Goal: Find specific fact: Find specific fact

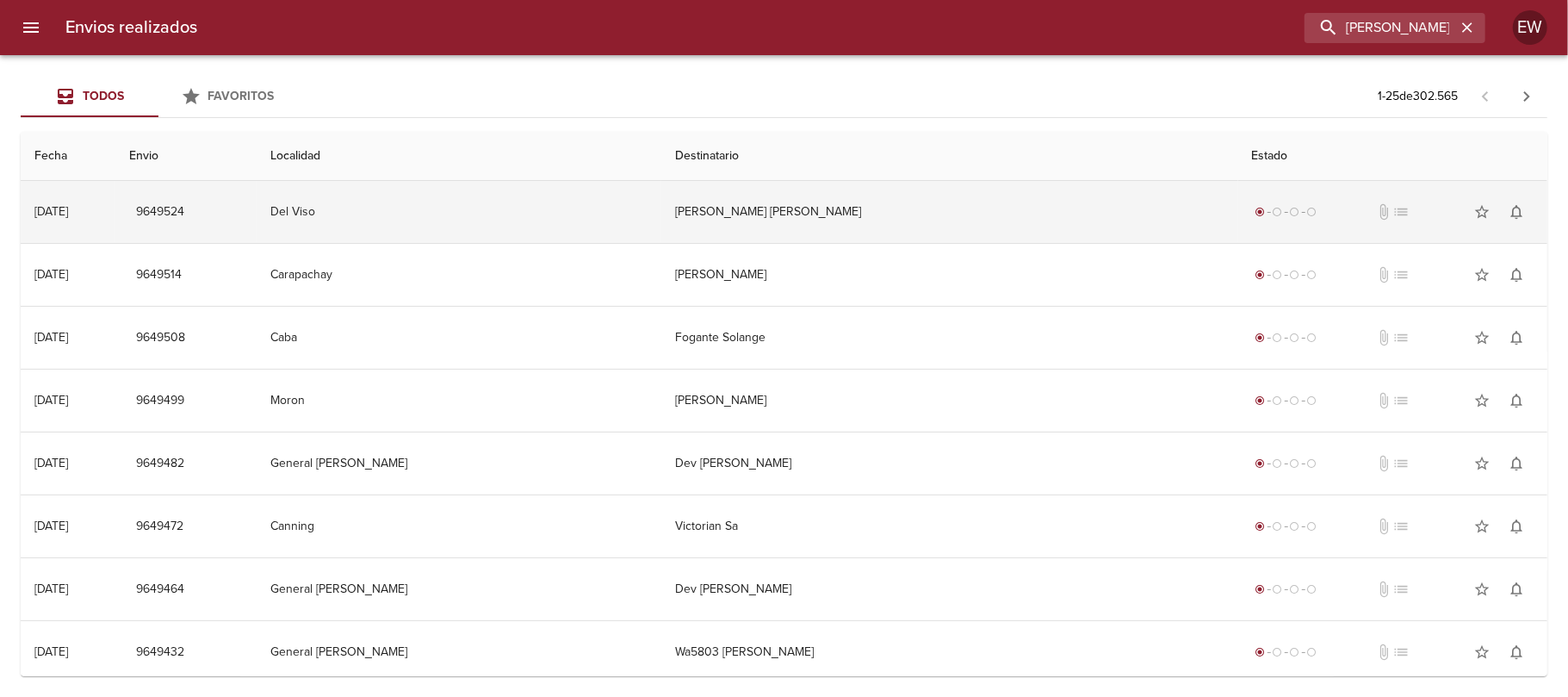
type input "[PERSON_NAME]"
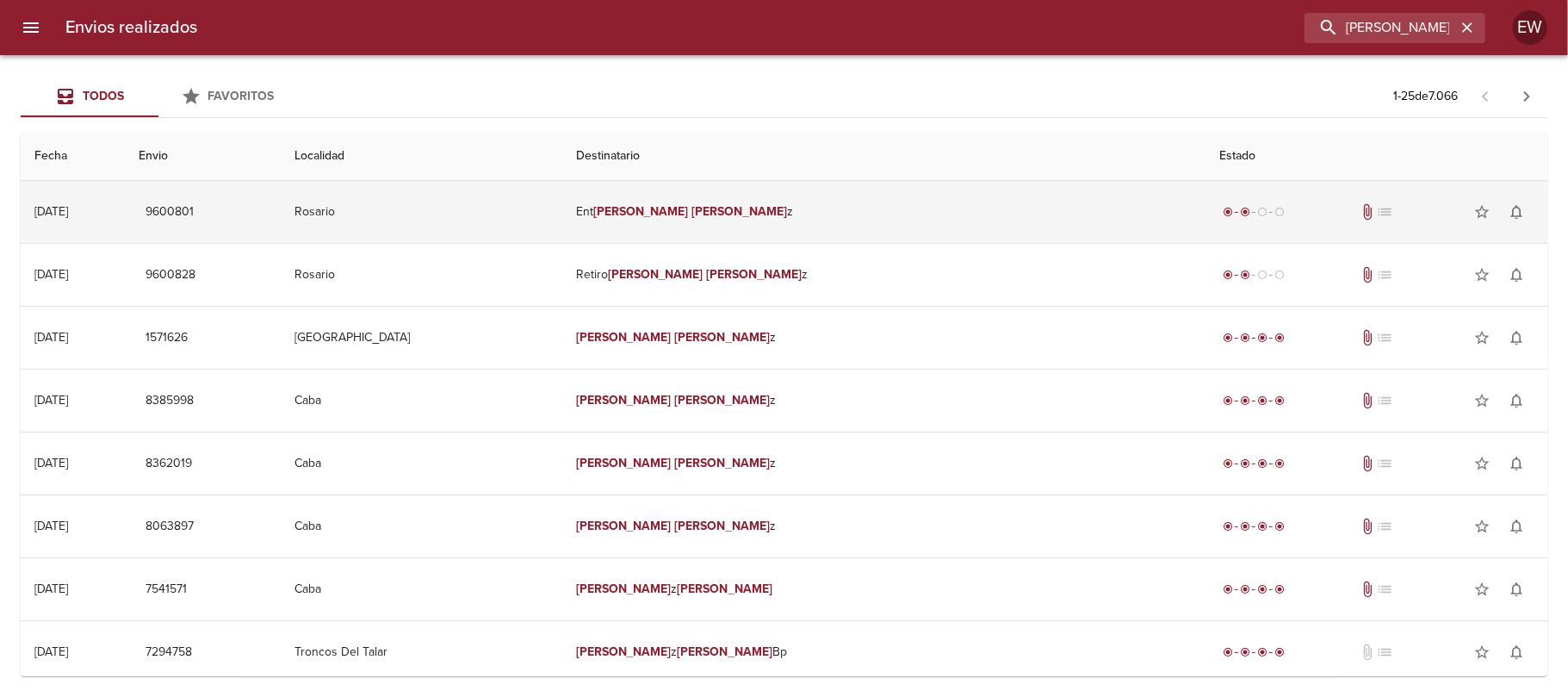
click at [803, 218] on td "Ent [PERSON_NAME] z" at bounding box center [884, 211] width 644 height 62
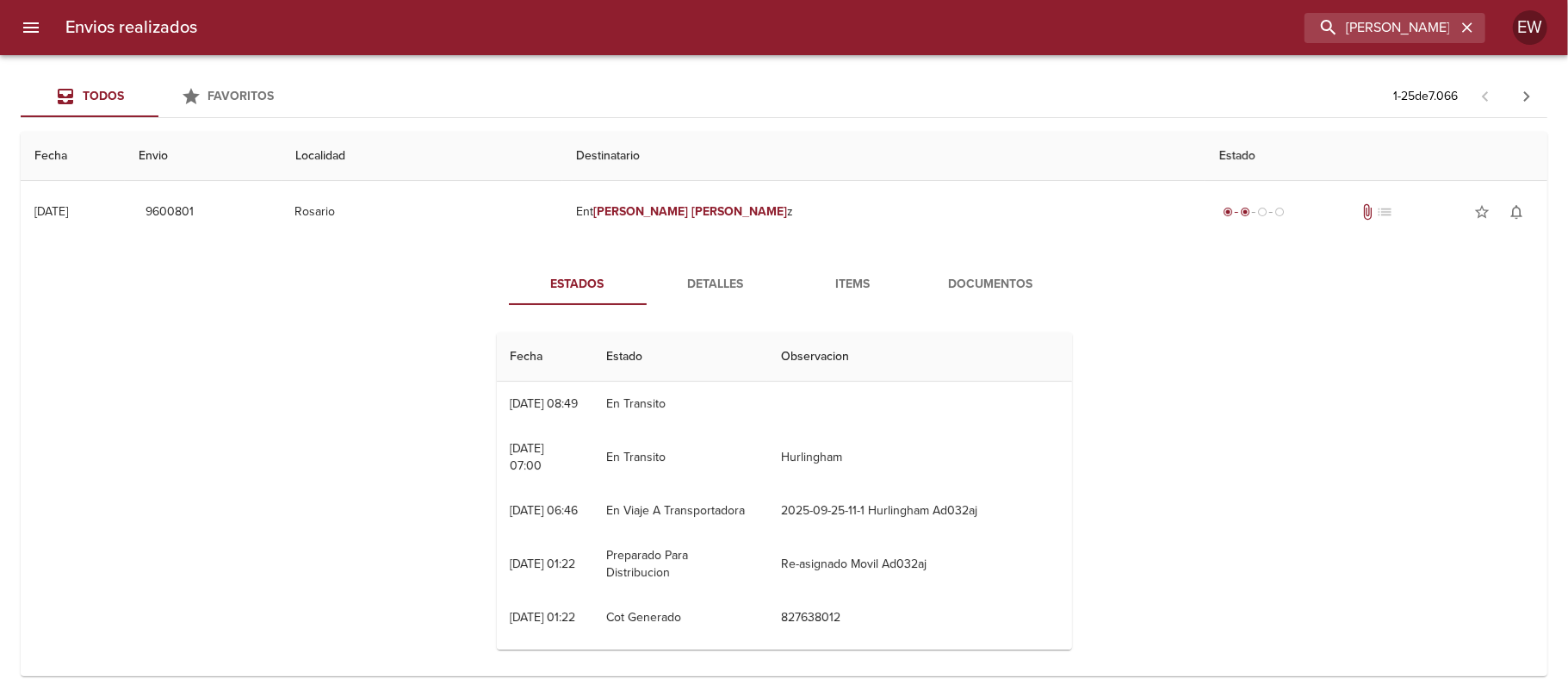
click at [707, 293] on span "Detalles" at bounding box center [715, 284] width 118 height 22
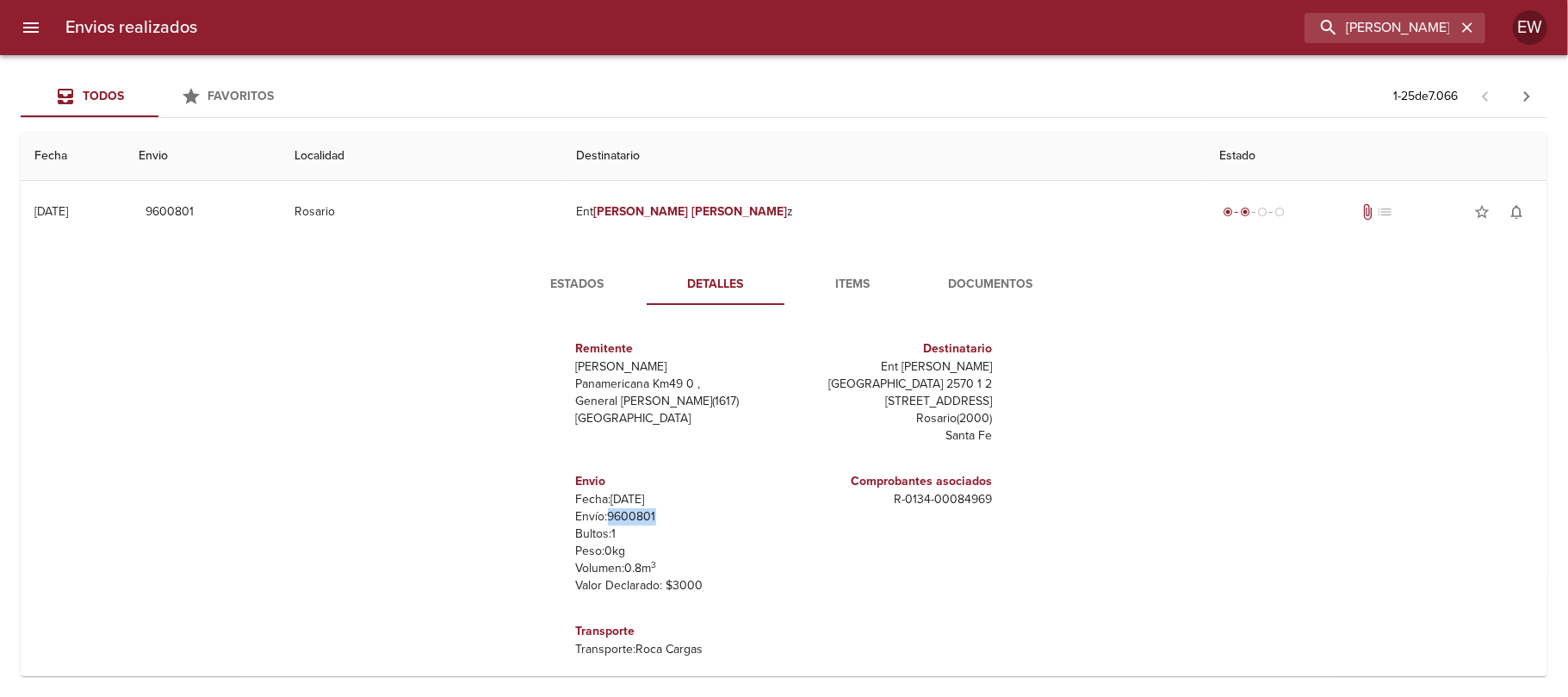
drag, startPoint x: 644, startPoint y: 520, endPoint x: 592, endPoint y: 520, distance: 52.0
click at [592, 520] on p "Envío: 9600801" at bounding box center [676, 516] width 201 height 17
copy p "9600801"
click at [1464, 32] on icon "button" at bounding box center [1466, 27] width 17 height 17
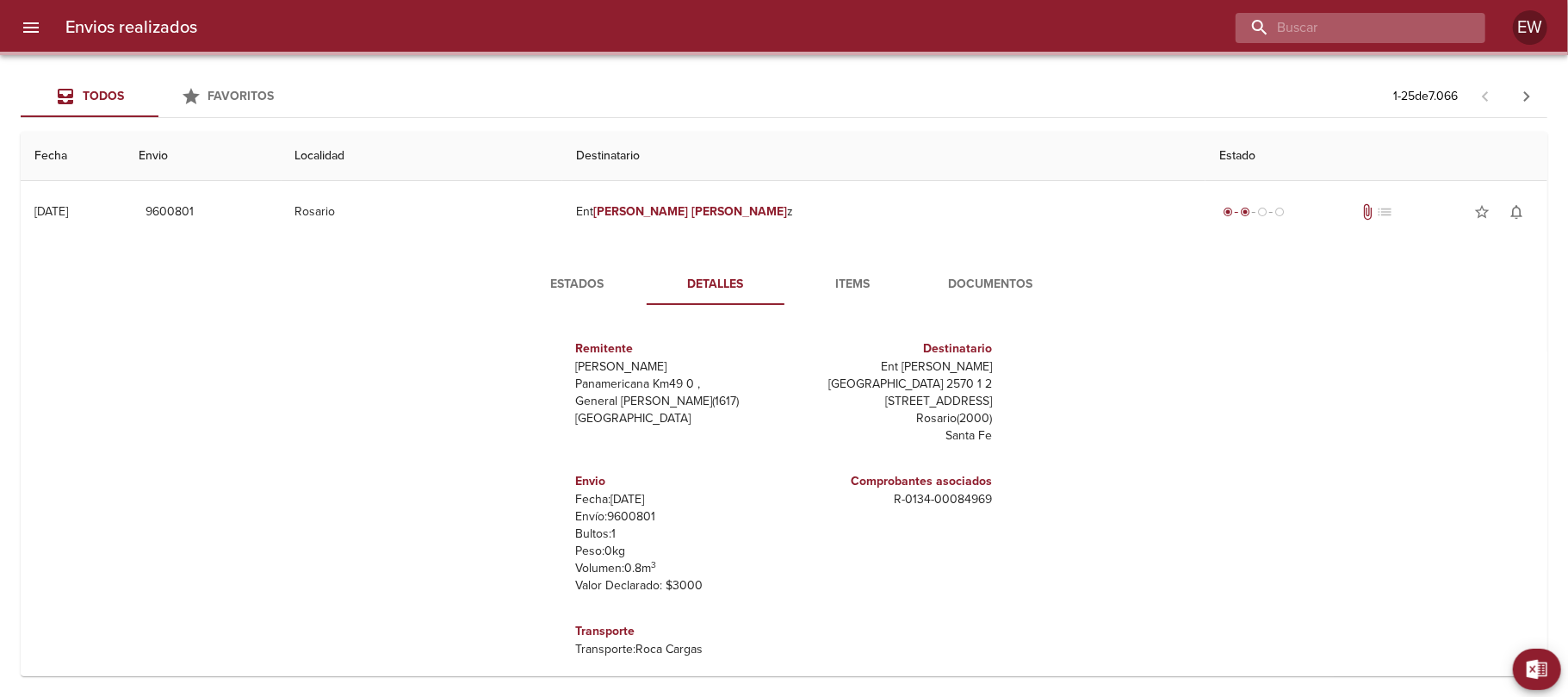
click at [1397, 24] on input "buscar" at bounding box center [1345, 28] width 220 height 31
paste input "[PERSON_NAME] [PERSON_NAME]"
type input "[PERSON_NAME] [PERSON_NAME]"
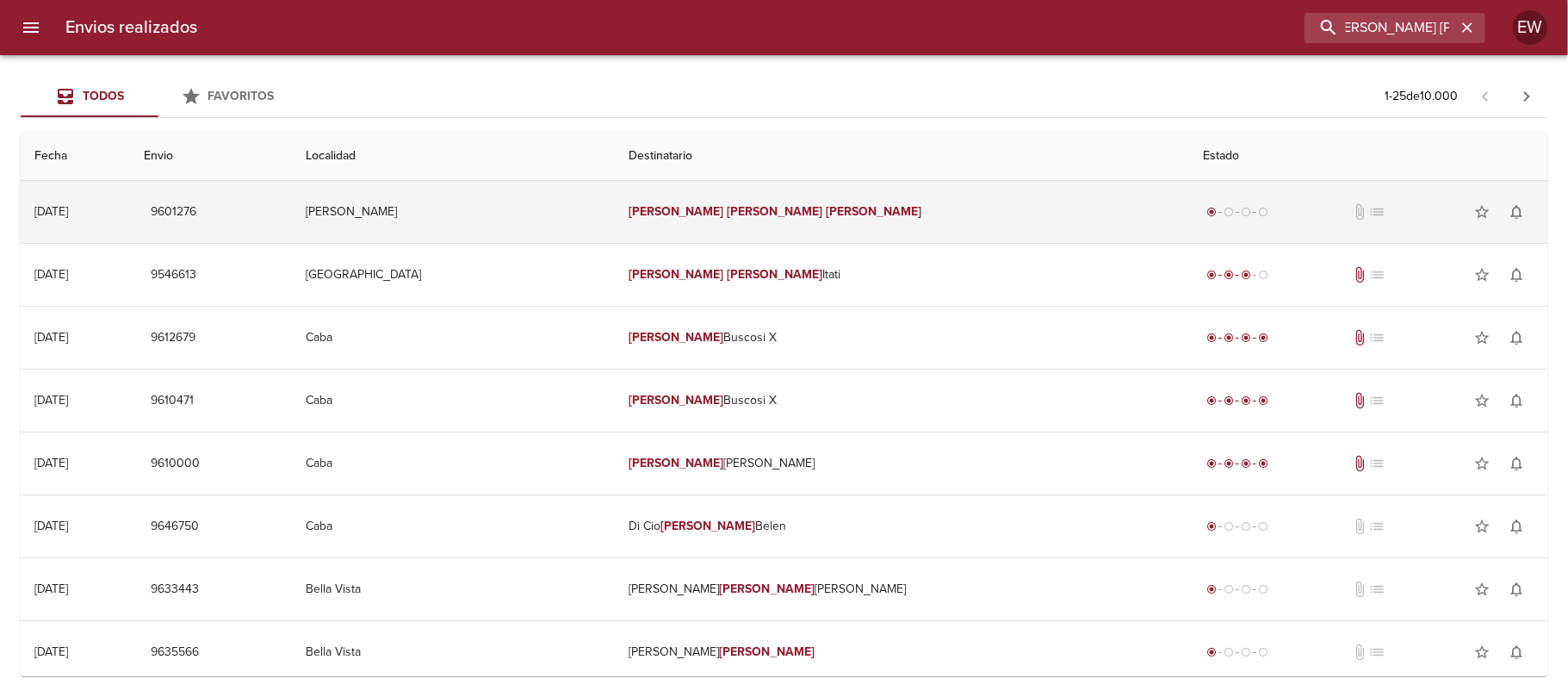
click at [896, 210] on td "[PERSON_NAME] [PERSON_NAME]" at bounding box center [902, 211] width 575 height 62
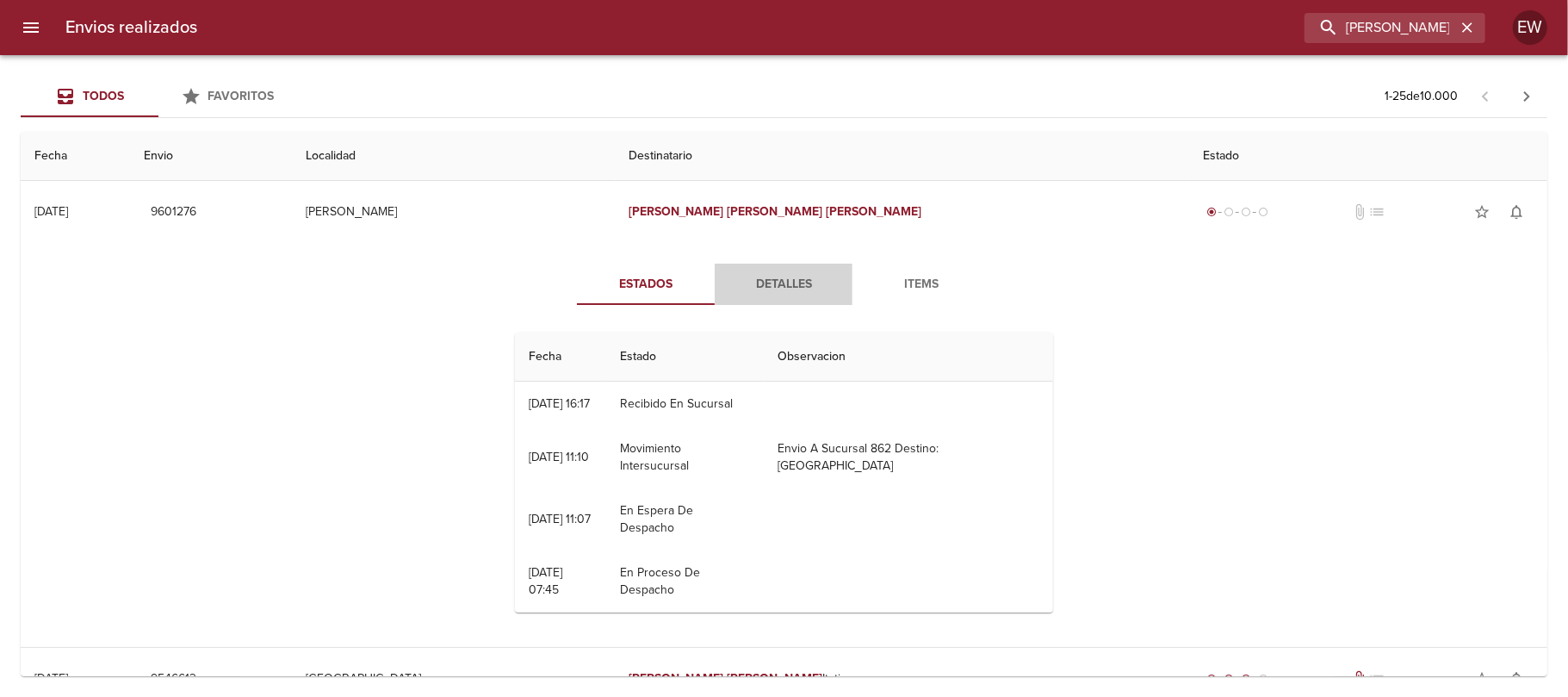
click at [777, 282] on span "Detalles" at bounding box center [783, 284] width 118 height 22
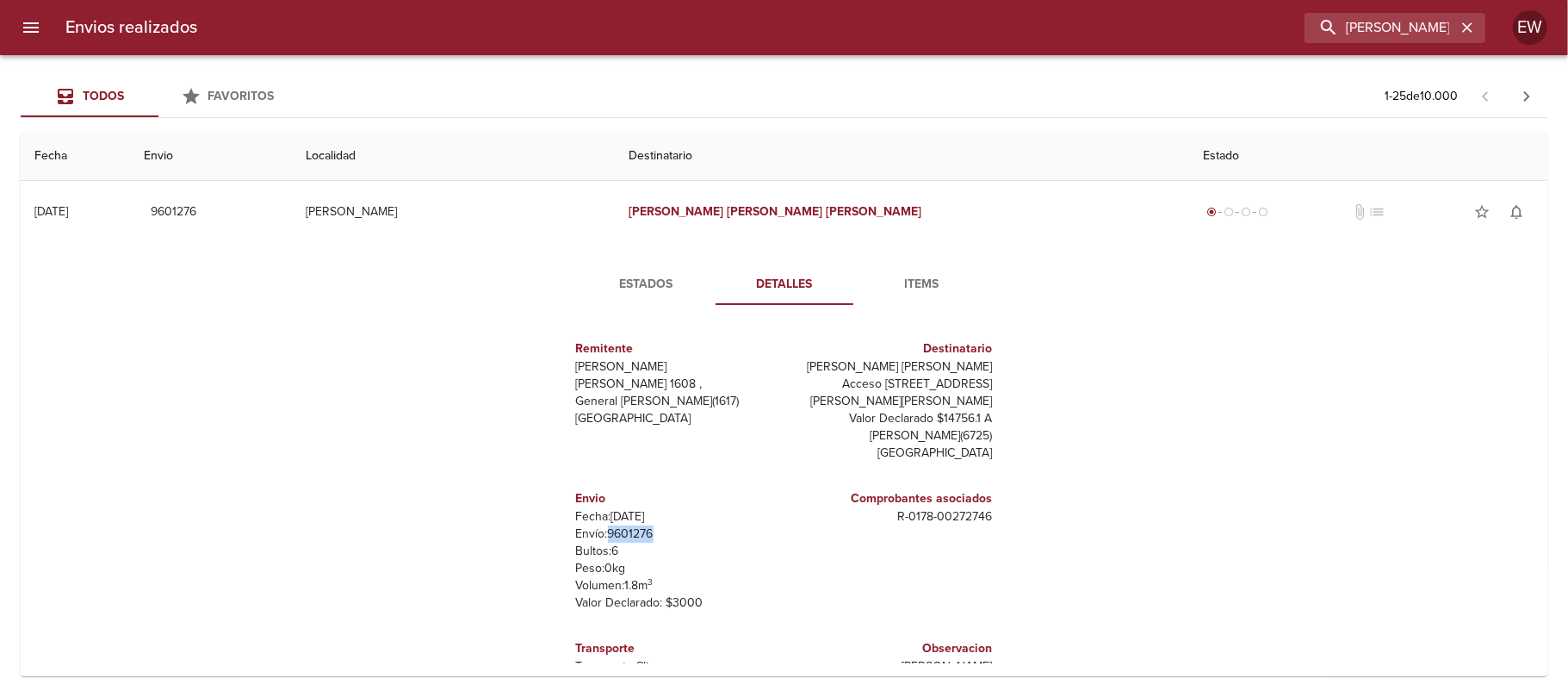
drag, startPoint x: 649, startPoint y: 534, endPoint x: 595, endPoint y: 534, distance: 54.0
click at [595, 534] on p "Envío: 9601276" at bounding box center [676, 533] width 201 height 17
copy p "9601276"
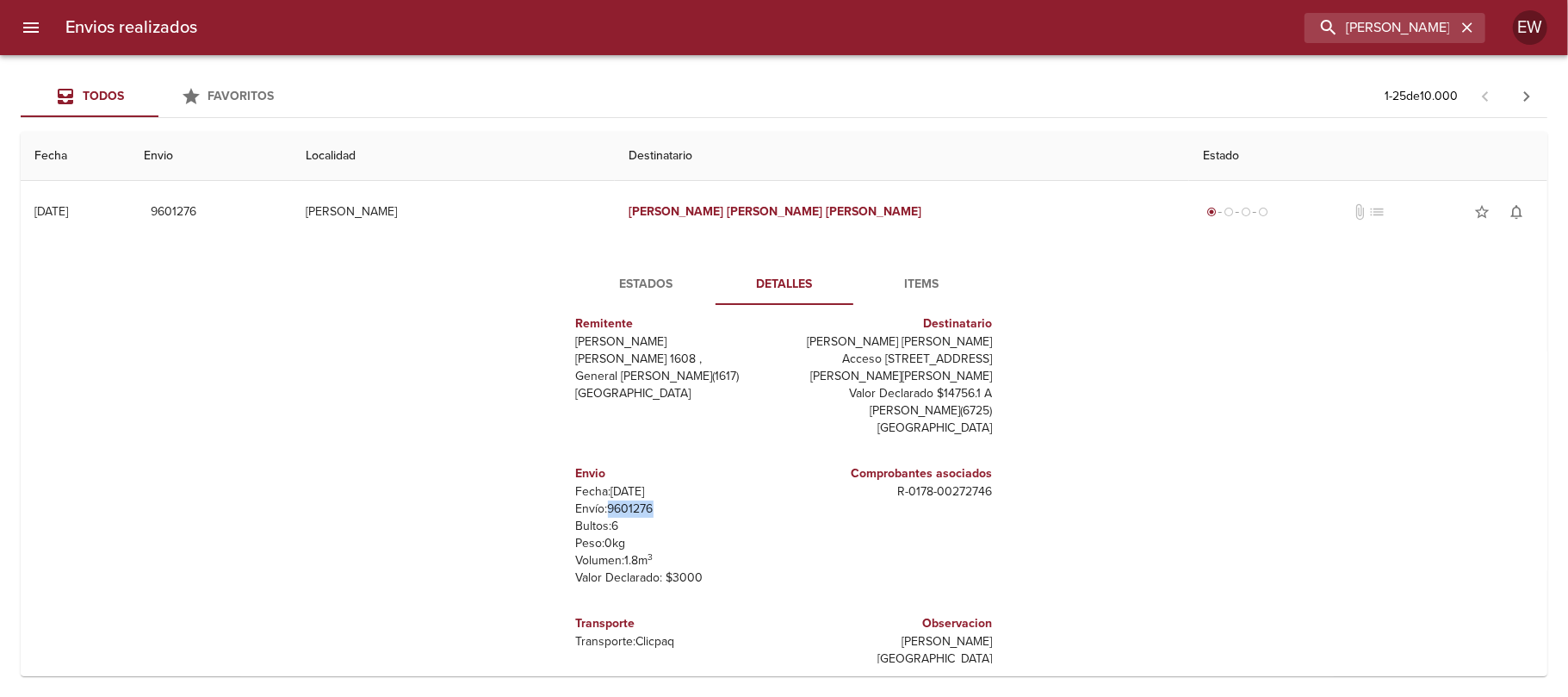
scroll to position [345, 0]
